Goal: Information Seeking & Learning: Learn about a topic

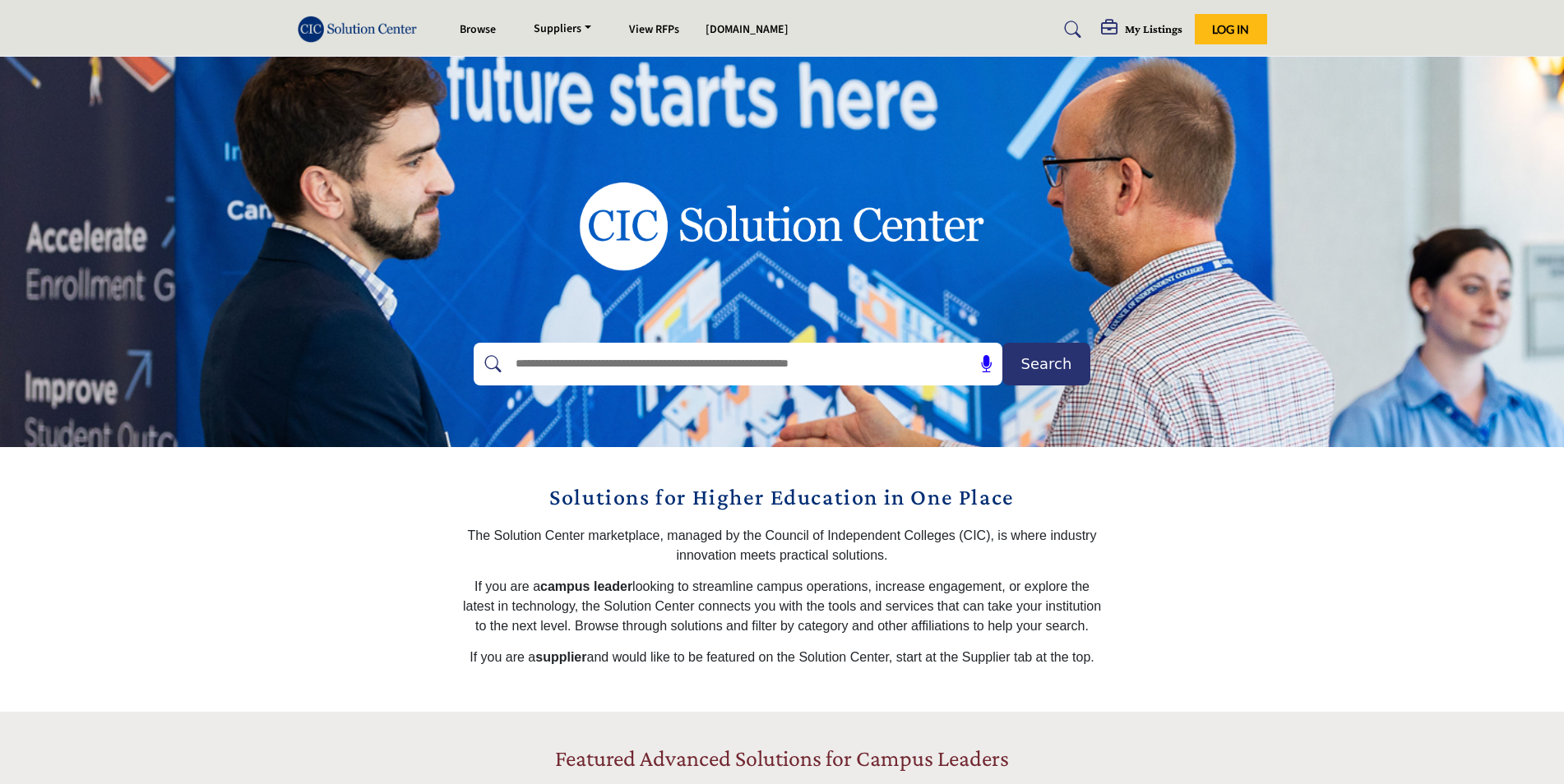
drag, startPoint x: 669, startPoint y: 366, endPoint x: 677, endPoint y: 357, distance: 12.0
click at [675, 361] on input "text" at bounding box center [702, 364] width 392 height 25
type input "********"
click at [1002, 343] on button "Search" at bounding box center [1046, 364] width 88 height 43
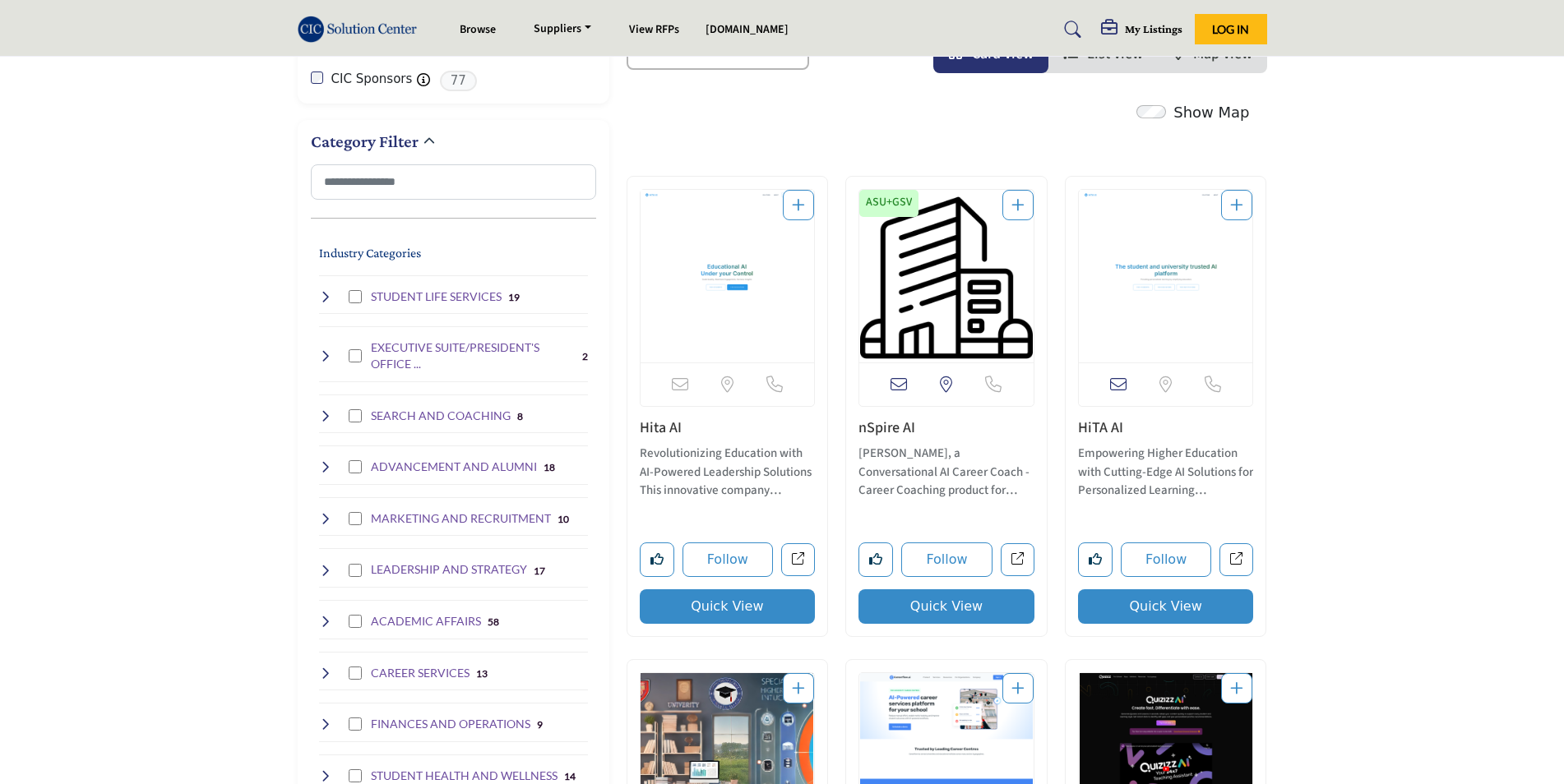
scroll to position [575, 0]
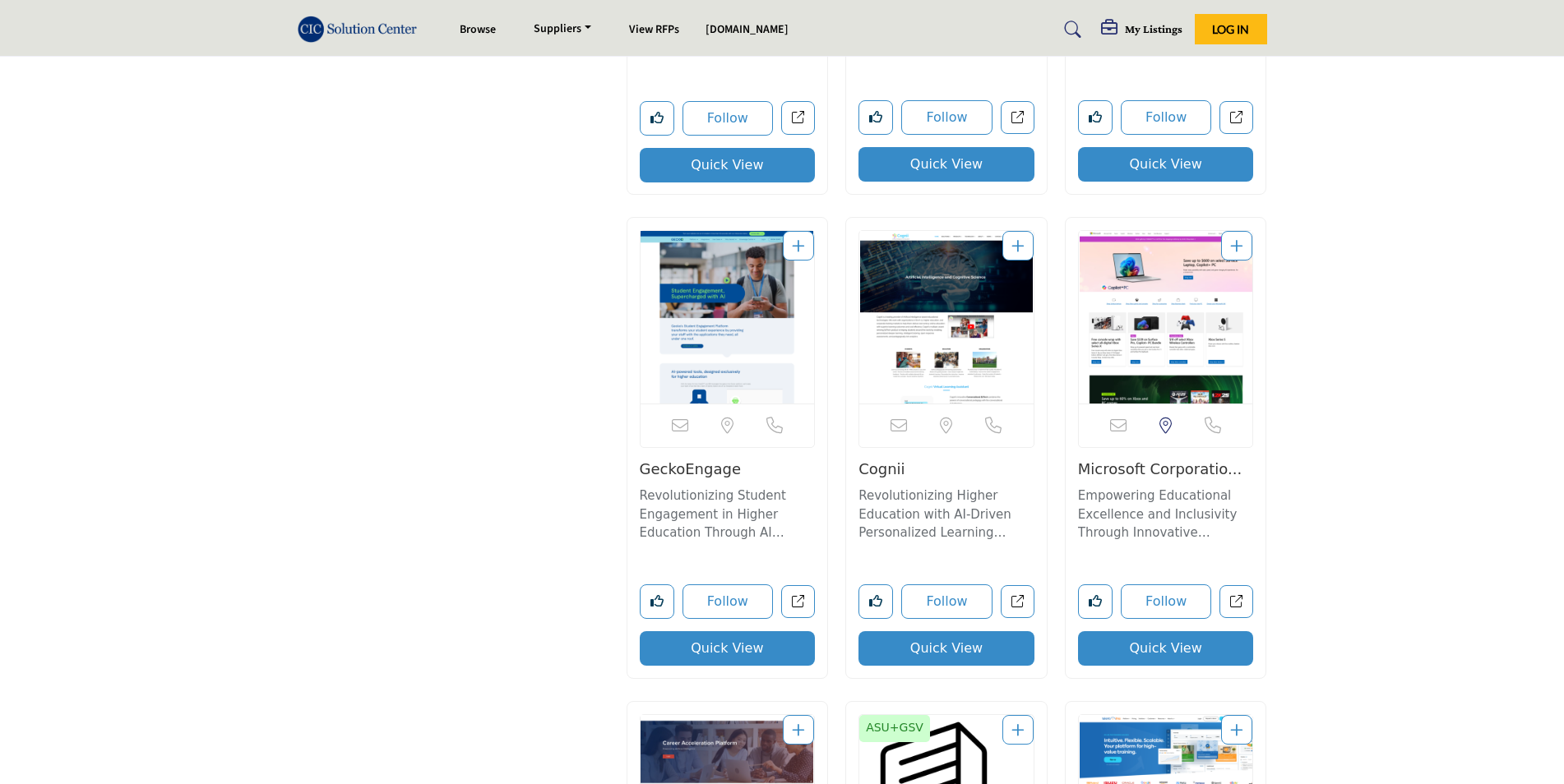
scroll to position [4604, 0]
